Goal: Information Seeking & Learning: Compare options

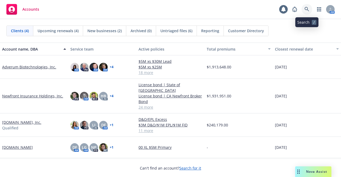
click at [308, 7] on icon at bounding box center [307, 9] width 5 height 5
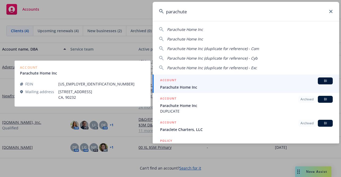
type input "parachute"
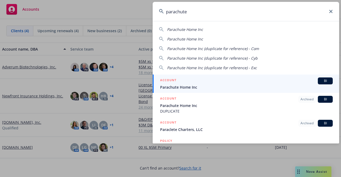
click at [175, 86] on span "Parachute Home Inc" at bounding box center [246, 88] width 173 height 6
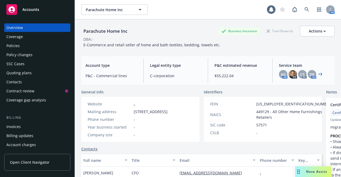
click at [16, 47] on div "Policies" at bounding box center [12, 46] width 13 height 9
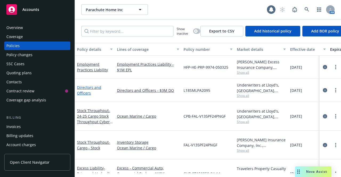
click at [89, 93] on link "Directors and Officers" at bounding box center [89, 90] width 24 height 11
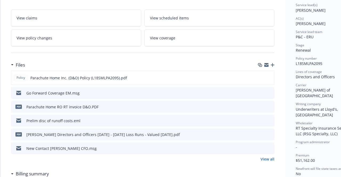
scroll to position [89, 0]
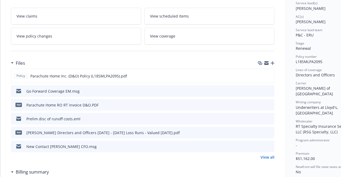
click at [270, 156] on link "View all" at bounding box center [268, 158] width 14 height 6
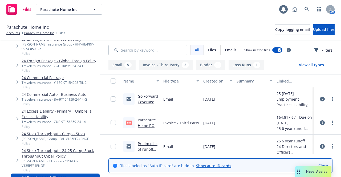
scroll to position [77, 0]
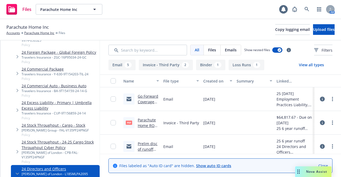
click at [328, 165] on link "Close" at bounding box center [324, 166] width 10 height 6
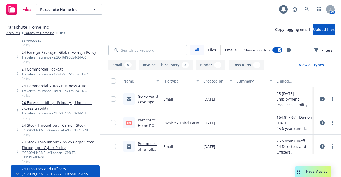
drag, startPoint x: 336, startPoint y: 122, endPoint x: 259, endPoint y: 156, distance: 84.6
click at [259, 156] on div "Name File type Created on Summary Linked associations Go Forward Coverage EM.ms…" at bounding box center [220, 126] width 241 height 103
click at [216, 67] on div "1" at bounding box center [217, 65] width 7 height 6
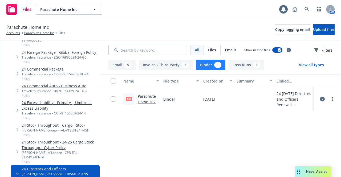
click at [144, 103] on link "Parachute Home 2024 Scale D&O Binder.pdf" at bounding box center [148, 105] width 20 height 22
click at [318, 171] on span "Nova Assist" at bounding box center [316, 172] width 21 height 5
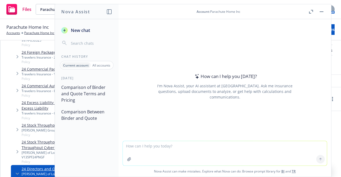
click at [161, 148] on textarea at bounding box center [225, 153] width 204 height 25
click at [201, 145] on textarea at bounding box center [225, 153] width 204 height 25
drag, startPoint x: 201, startPoint y: 145, endPoint x: 126, endPoint y: 159, distance: 76.0
click at [127, 159] on icon "button" at bounding box center [129, 159] width 4 height 4
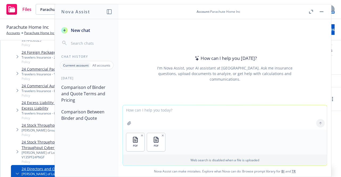
click at [143, 122] on textarea at bounding box center [225, 117] width 204 height 25
type textarea "please compare the 2024 binder to the 2025 quote"
click at [314, 123] on div at bounding box center [320, 123] width 13 height 13
click at [320, 123] on icon at bounding box center [321, 124] width 4 height 4
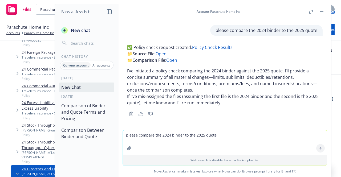
scroll to position [14, 0]
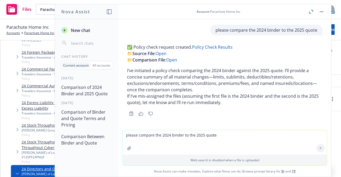
click at [222, 47] on link "Policy Check Results" at bounding box center [212, 47] width 41 height 6
click at [163, 137] on textarea "please compare the 2024 binder to the 2025 quote" at bounding box center [225, 142] width 204 height 25
type textarea "the first file is the 2024 binder and the second file is the 2025 quote"
click at [319, 147] on icon at bounding box center [321, 149] width 4 height 4
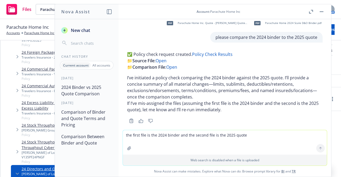
scroll to position [6, 0]
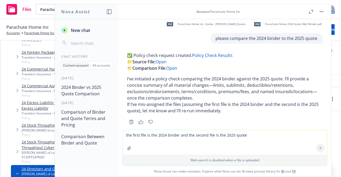
click at [213, 54] on link "Policy Check Results" at bounding box center [212, 56] width 41 height 6
click at [134, 139] on textarea "the first file is the 2024 binder and the second file is the 2025 quote" at bounding box center [225, 142] width 204 height 25
type textarea "can you create a slide that shows both insurance programs with limits premium a…"
click at [319, 149] on icon at bounding box center [321, 149] width 4 height 4
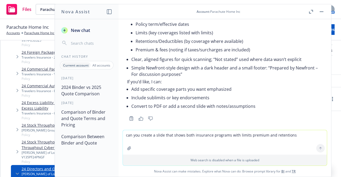
scroll to position [249, 0]
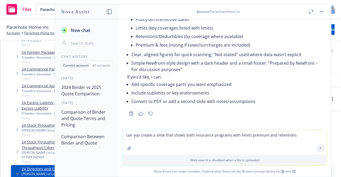
click at [198, 140] on textarea "can you create a slide that shows both insurance programs with limits premium a…" at bounding box center [225, 142] width 204 height 25
click at [150, 135] on textarea "please add that there is a Prior Acts Exclusion effective" at bounding box center [225, 142] width 204 height 25
click at [266, 134] on textarea "please add that all coverage is equal except for a Prior Acts Exclusion effecti…" at bounding box center [225, 142] width 204 height 25
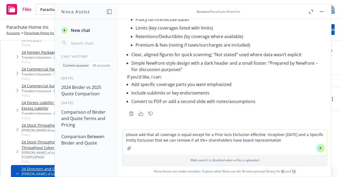
drag, startPoint x: 274, startPoint y: 141, endPoint x: 292, endPoint y: 135, distance: 19.1
click at [292, 135] on textarea "please add that all coverage is equal except for a Prior Acts Exclusion effecti…" at bounding box center [225, 142] width 204 height 25
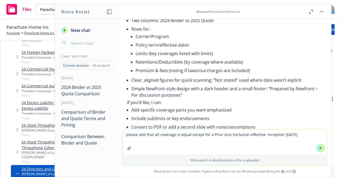
scroll to position [249, 0]
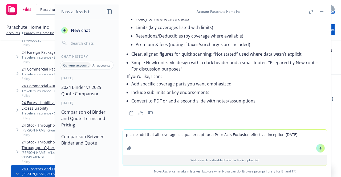
type textarea "please add that all coverage is equal except for a Prior Acts Exclusion effecti…"
click at [320, 149] on icon at bounding box center [321, 149] width 4 height 4
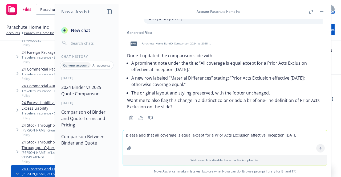
scroll to position [370, 0]
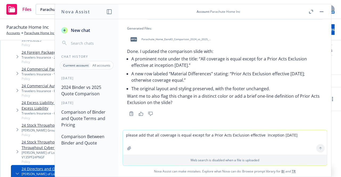
click at [135, 39] on span "pptx" at bounding box center [134, 39] width 6 height 4
click at [135, 40] on span "pptx" at bounding box center [134, 39] width 6 height 4
click at [137, 138] on textarea "please add that all coverage is equal except for a Prior Acts Exclusion effecti…" at bounding box center [225, 142] width 204 height 25
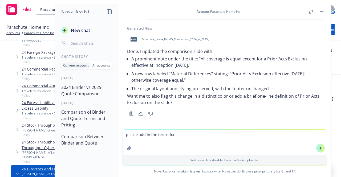
type textarea "please add in the terms for"
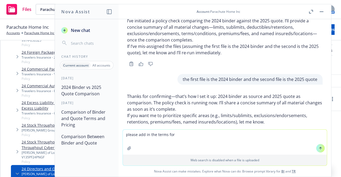
scroll to position [0, 0]
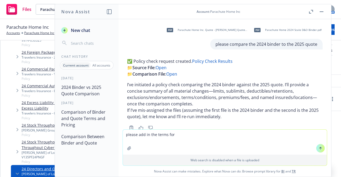
click at [200, 63] on link "Policy Check Results" at bounding box center [212, 61] width 41 height 6
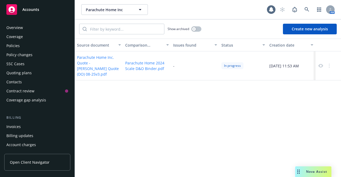
scroll to position [93, 0]
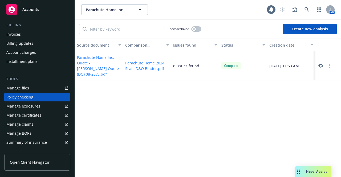
click at [322, 64] on icon at bounding box center [321, 66] width 5 height 4
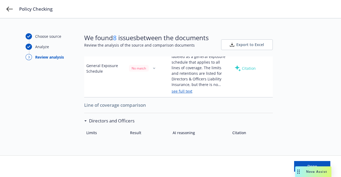
scroll to position [341, 0]
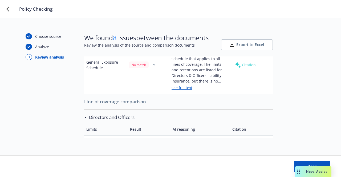
click at [185, 90] on link "see full text" at bounding box center [182, 87] width 21 height 5
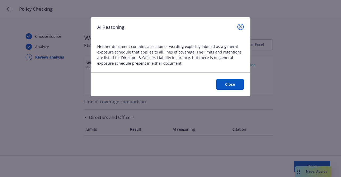
click at [241, 27] on icon "close" at bounding box center [240, 26] width 3 height 3
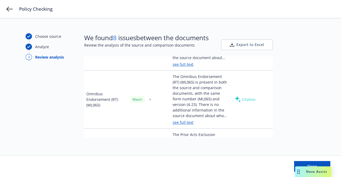
scroll to position [936, 0]
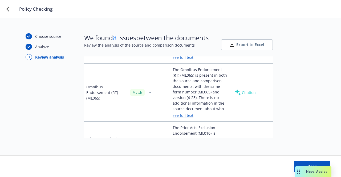
click at [272, 139] on div "We found 8 issues between the documents Review the analysis of the source and c…" at bounding box center [178, 86] width 189 height 107
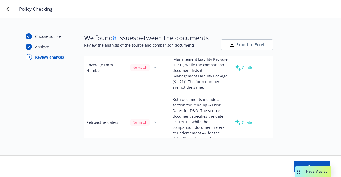
scroll to position [1476, 0]
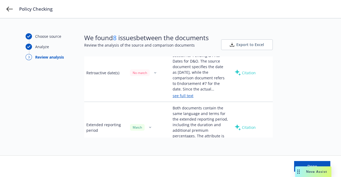
click at [183, 98] on link "see full text" at bounding box center [183, 95] width 21 height 5
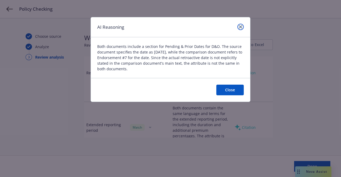
click at [241, 26] on icon "close" at bounding box center [240, 26] width 3 height 3
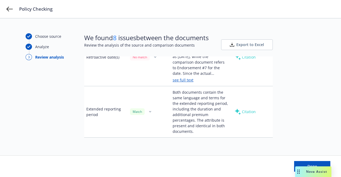
scroll to position [1516, 0]
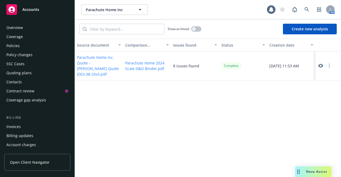
scroll to position [93, 0]
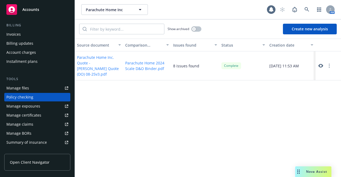
click at [322, 64] on icon at bounding box center [321, 66] width 5 height 4
click at [13, 42] on div "Billing updates" at bounding box center [19, 43] width 27 height 9
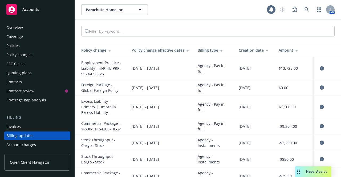
click at [24, 35] on div "Coverage" at bounding box center [37, 37] width 62 height 9
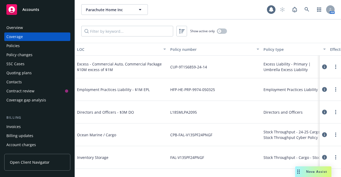
click at [24, 34] on div "Coverage" at bounding box center [37, 37] width 62 height 9
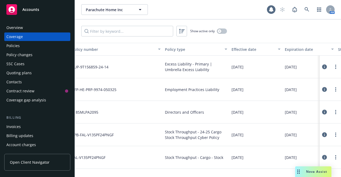
scroll to position [0, 100]
click at [333, 112] on link "more" at bounding box center [336, 112] width 6 height 6
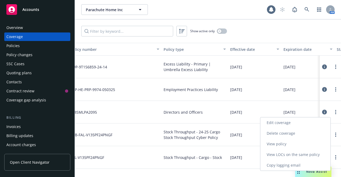
click at [280, 144] on link "View policy" at bounding box center [296, 144] width 70 height 11
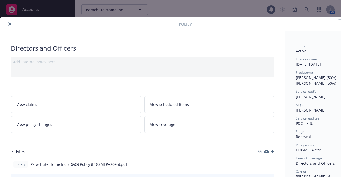
click at [9, 23] on icon "close" at bounding box center [9, 23] width 3 height 3
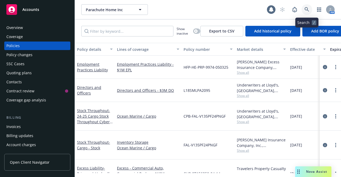
click at [307, 7] on link at bounding box center [307, 9] width 11 height 11
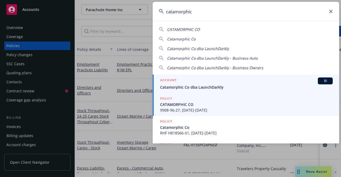
type input "catamorphic"
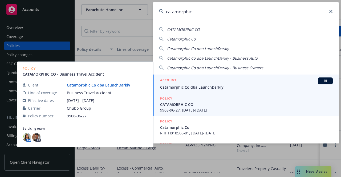
click at [184, 86] on span "Catamorphic Co dba LaunchDarkly" at bounding box center [246, 88] width 173 height 6
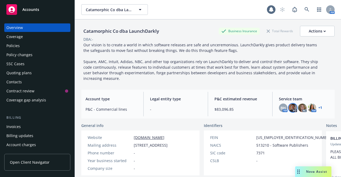
click at [291, 111] on img at bounding box center [293, 108] width 9 height 9
click at [298, 109] on img at bounding box center [302, 108] width 9 height 9
click at [311, 106] on img at bounding box center [312, 108] width 9 height 9
click at [319, 107] on link "+ 1" at bounding box center [321, 107] width 4 height 3
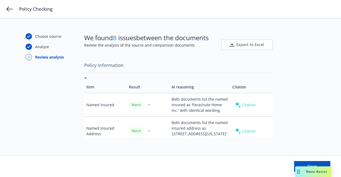
click at [255, 46] on span "Export to Excel" at bounding box center [251, 44] width 28 height 5
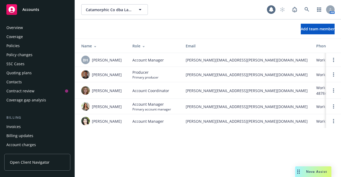
click at [19, 35] on div "Coverage" at bounding box center [14, 37] width 17 height 9
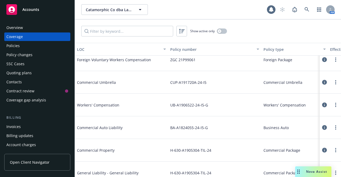
scroll to position [225, 0]
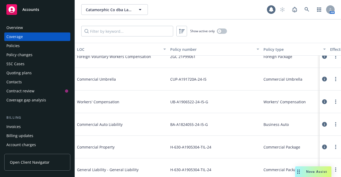
click at [30, 49] on div "Policies" at bounding box center [37, 46] width 62 height 9
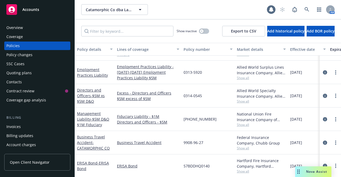
scroll to position [151, 0]
